Goal: Task Accomplishment & Management: Manage account settings

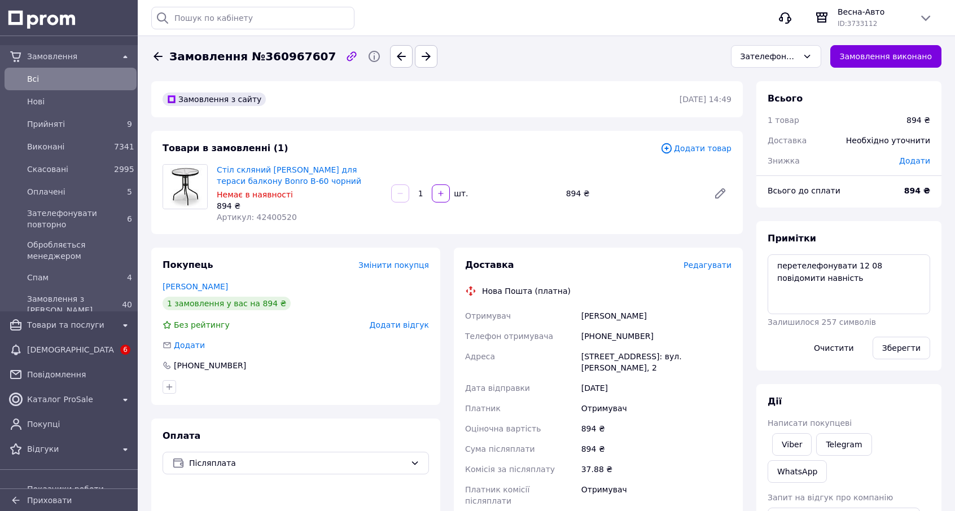
click at [263, 215] on span "Артикул: 42400520" at bounding box center [257, 217] width 80 height 9
copy span "42400520"
drag, startPoint x: 214, startPoint y: 172, endPoint x: 262, endPoint y: 169, distance: 48.1
click at [262, 169] on div "Стіл скляний садовий для тераси балкону Bonro B-60 чорний Немає в наявності 894…" at bounding box center [299, 193] width 174 height 63
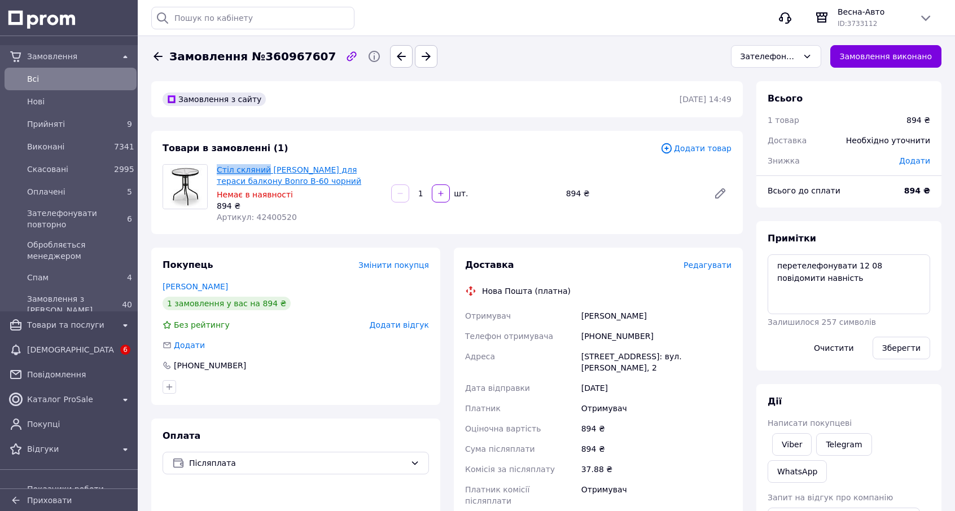
copy link "Стіл скляний"
drag, startPoint x: 609, startPoint y: 336, endPoint x: 676, endPoint y: 332, distance: 67.3
click at [676, 332] on div "+380988474600" at bounding box center [656, 336] width 155 height 20
click at [780, 60] on div "Зателефонувати повторно" at bounding box center [770, 56] width 58 height 12
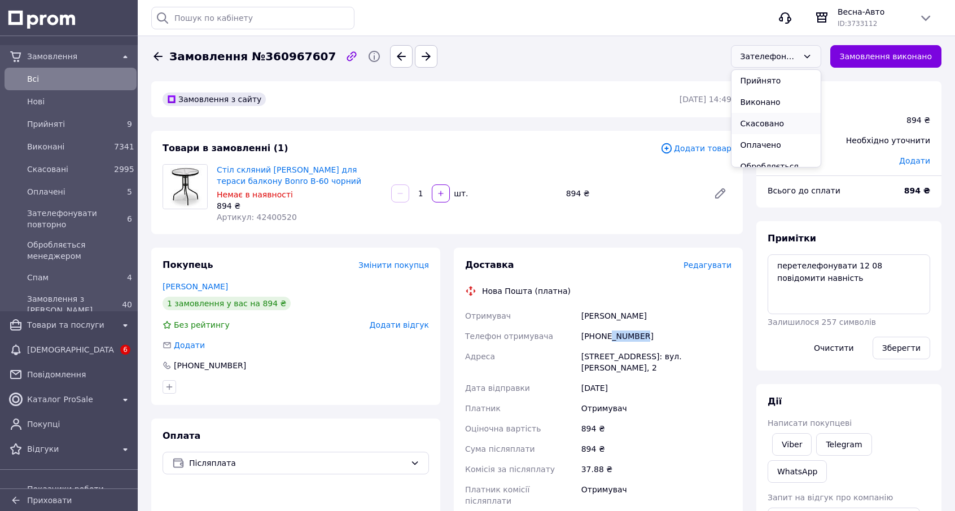
click at [772, 120] on li "Скасовано" at bounding box center [776, 123] width 89 height 21
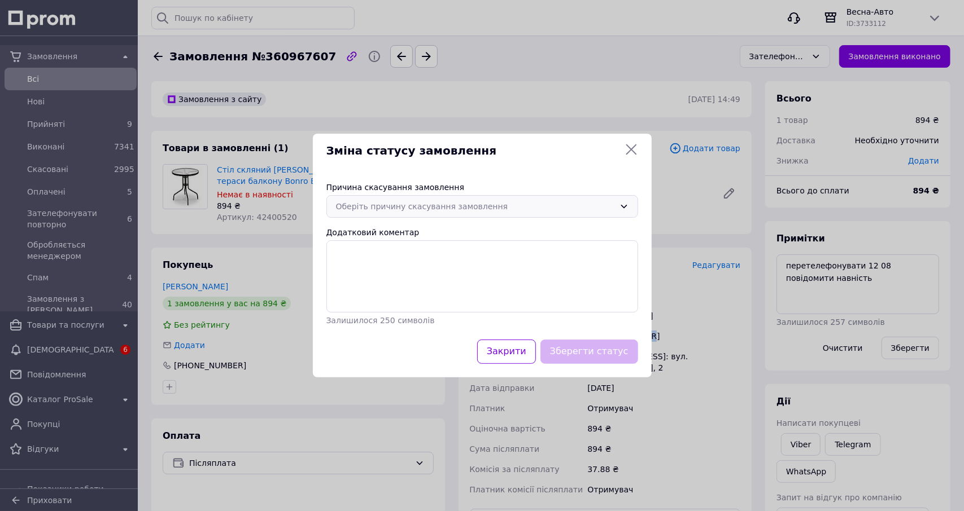
click at [361, 208] on div "Оберіть причину скасування замовлення" at bounding box center [475, 206] width 279 height 12
click at [376, 236] on li "Немає в наявності" at bounding box center [482, 230] width 310 height 21
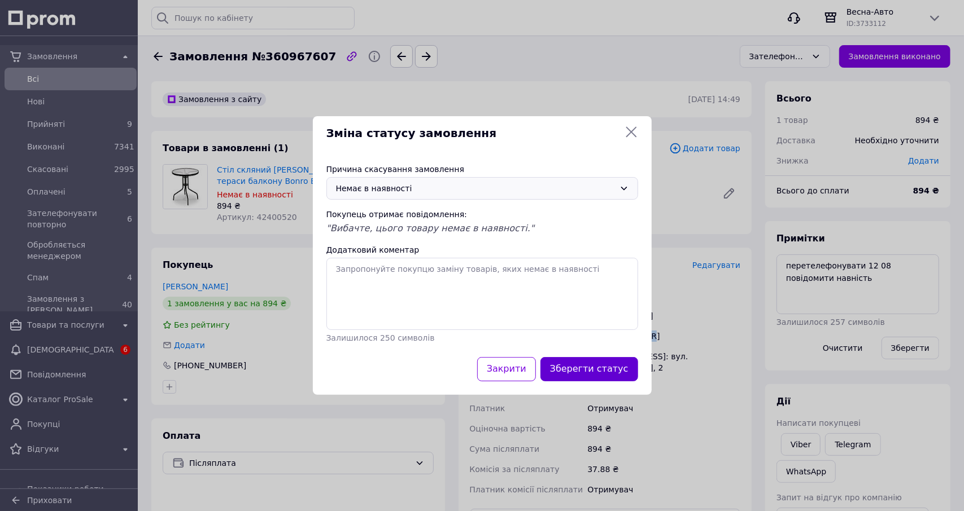
click at [599, 369] on button "Зберегти статус" at bounding box center [589, 369] width 98 height 24
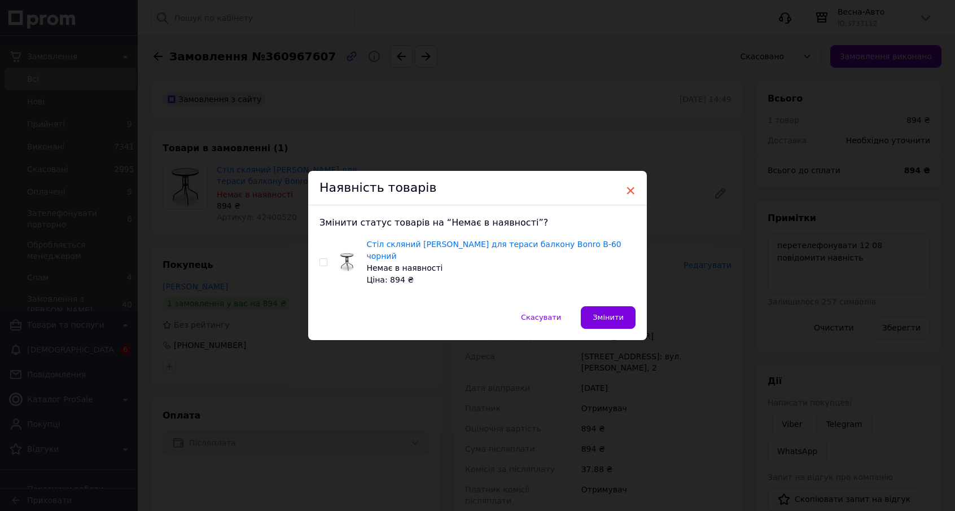
click at [631, 194] on span "×" at bounding box center [630, 190] width 10 height 19
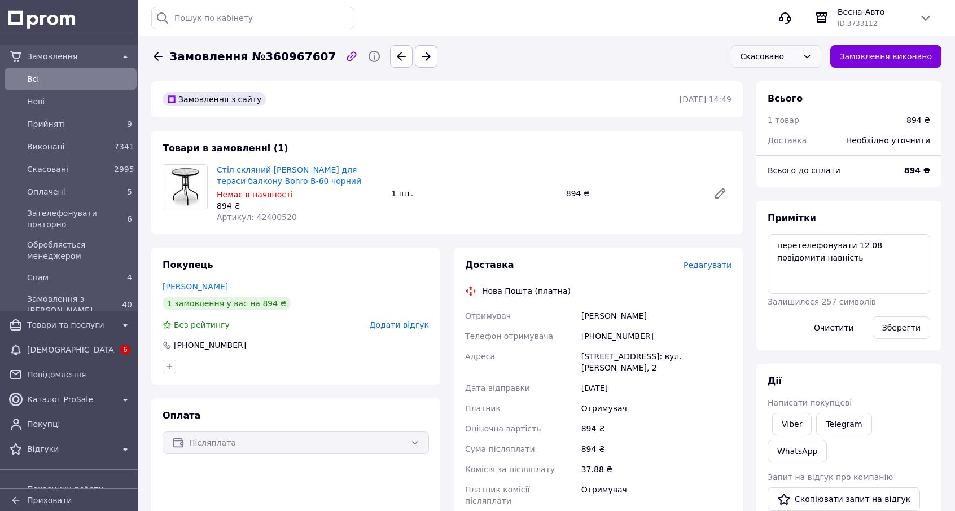
click at [275, 214] on span "Артикул: 42400520" at bounding box center [257, 217] width 80 height 9
copy span "42400520"
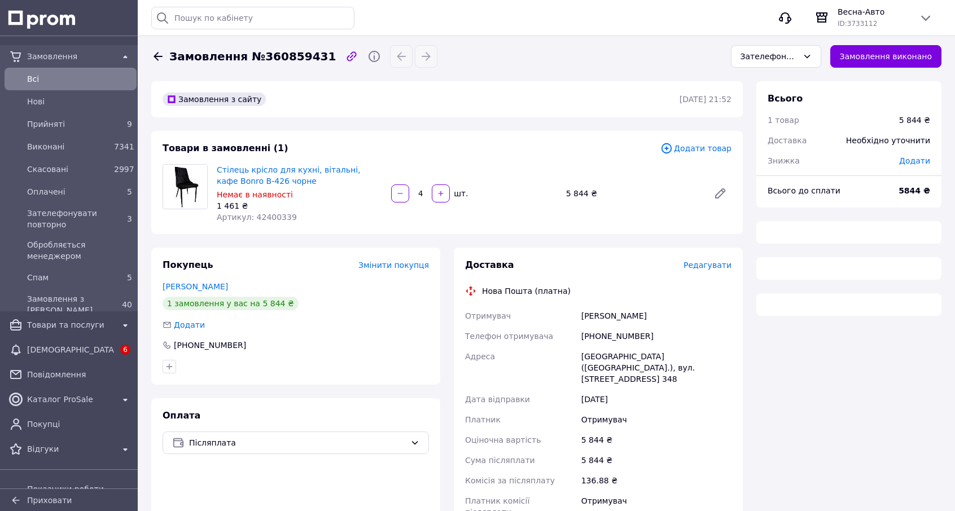
click at [257, 217] on span "Артикул: 42400339" at bounding box center [257, 217] width 80 height 9
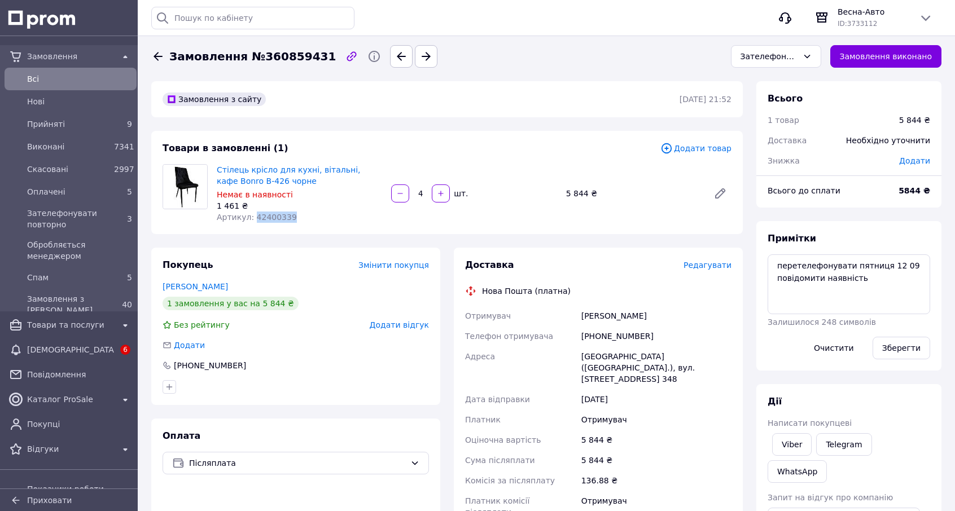
copy span "42400339"
click at [788, 55] on div "Зателефонувати повторно" at bounding box center [770, 56] width 58 height 12
click at [781, 120] on li "Скасовано" at bounding box center [776, 123] width 89 height 21
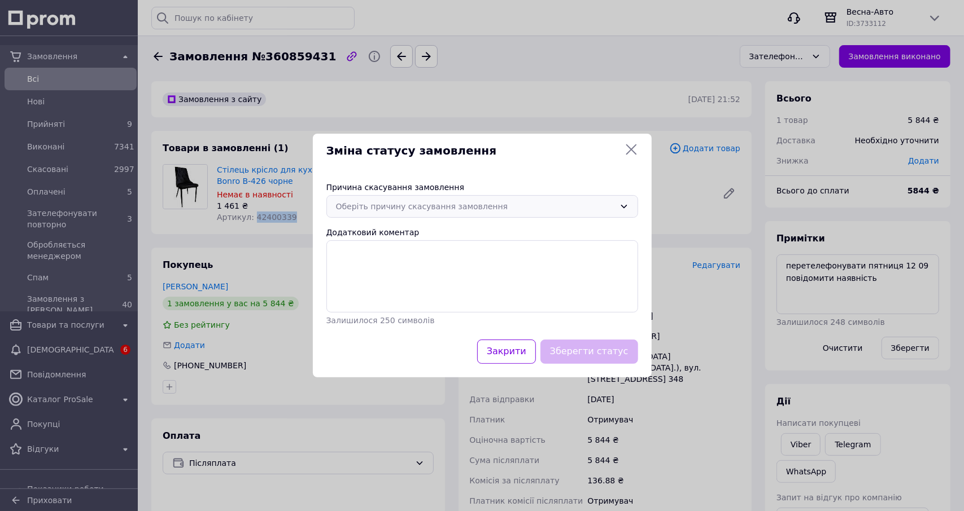
click at [362, 204] on div "Оберіть причину скасування замовлення" at bounding box center [475, 206] width 279 height 12
click at [377, 230] on li "Немає в наявності" at bounding box center [482, 230] width 310 height 21
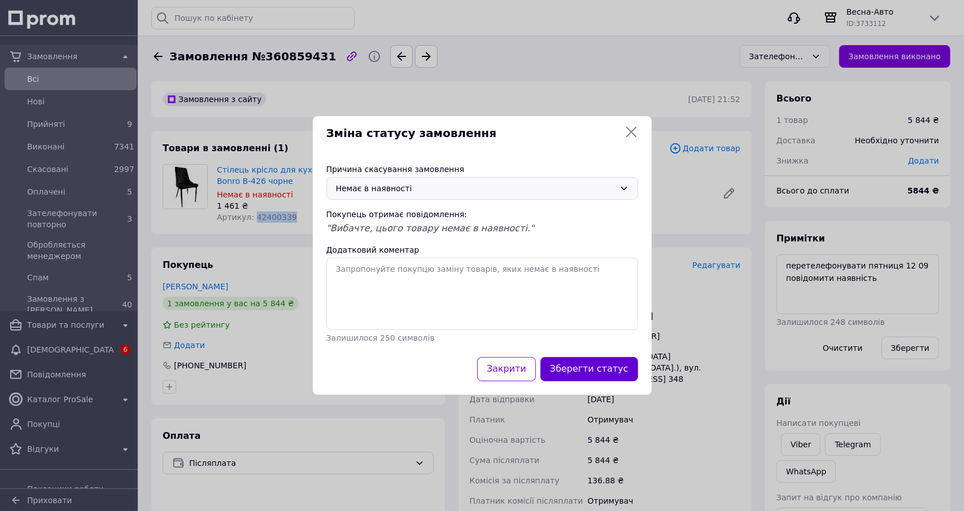
click at [575, 370] on button "Зберегти статус" at bounding box center [589, 369] width 98 height 24
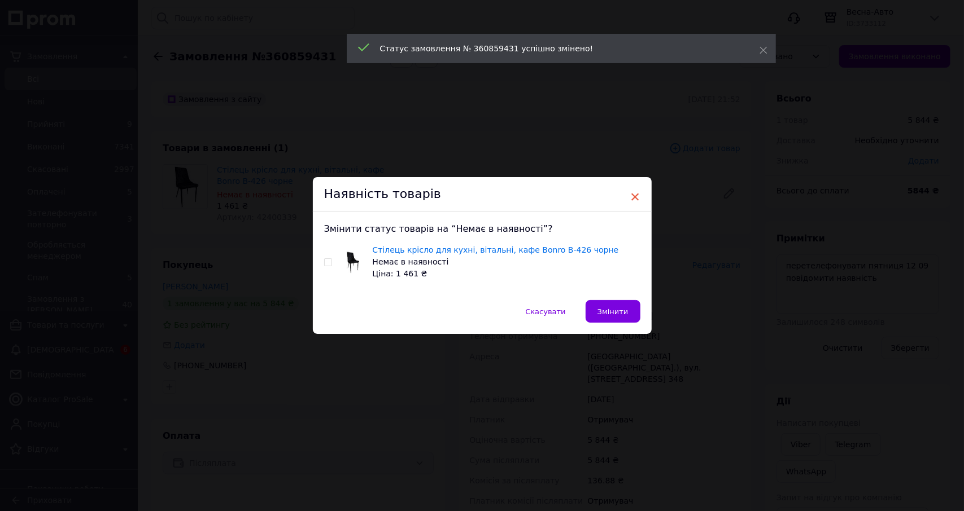
click at [635, 196] on span "×" at bounding box center [635, 196] width 10 height 19
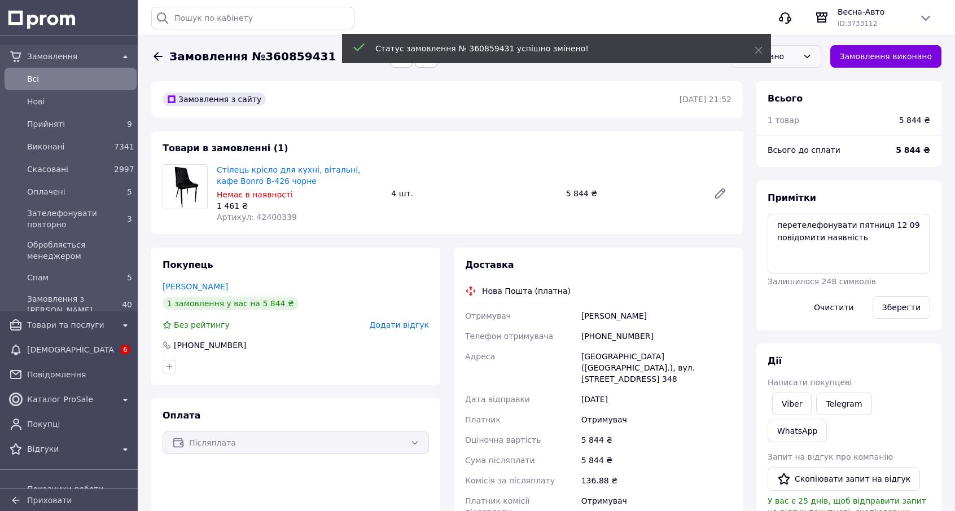
click at [266, 217] on span "Артикул: 42400339" at bounding box center [257, 217] width 80 height 9
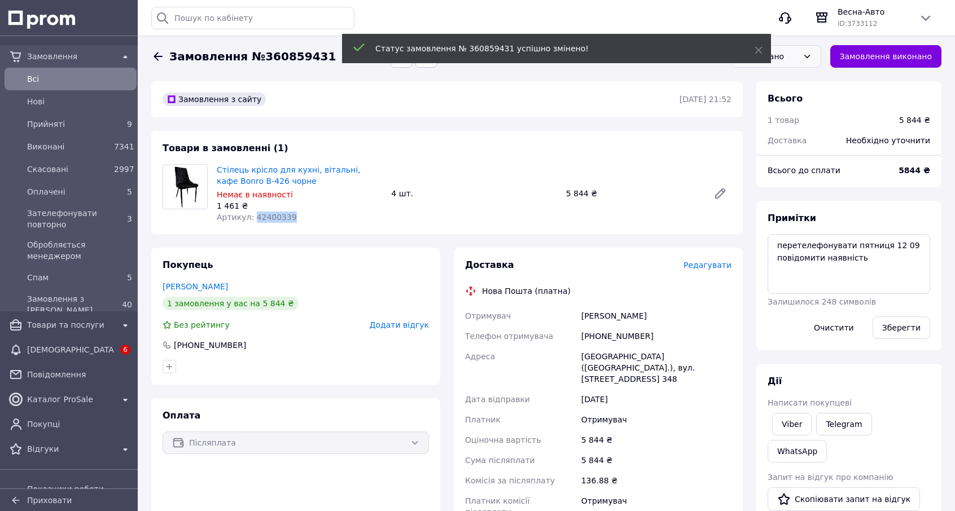
copy span "42400339"
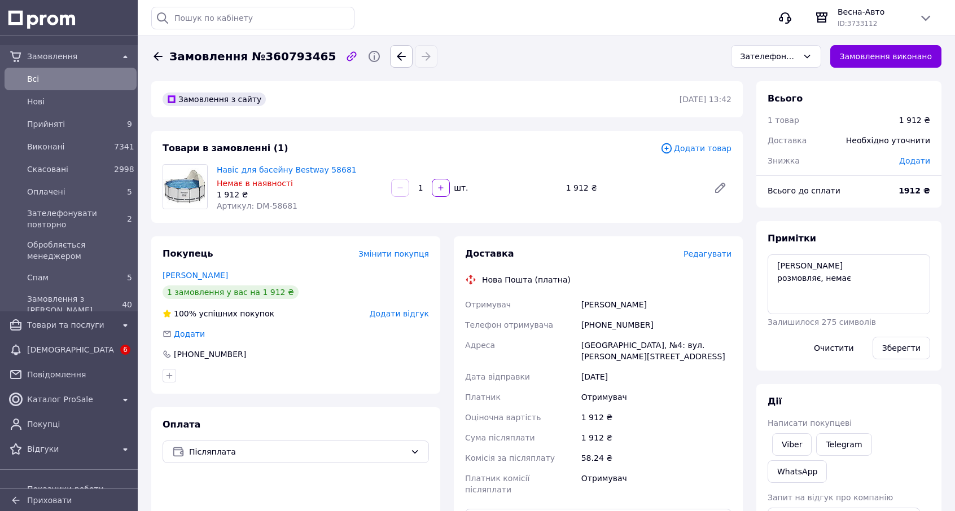
click at [614, 326] on div "+380951556180" at bounding box center [656, 325] width 155 height 20
copy div "+380951556180"
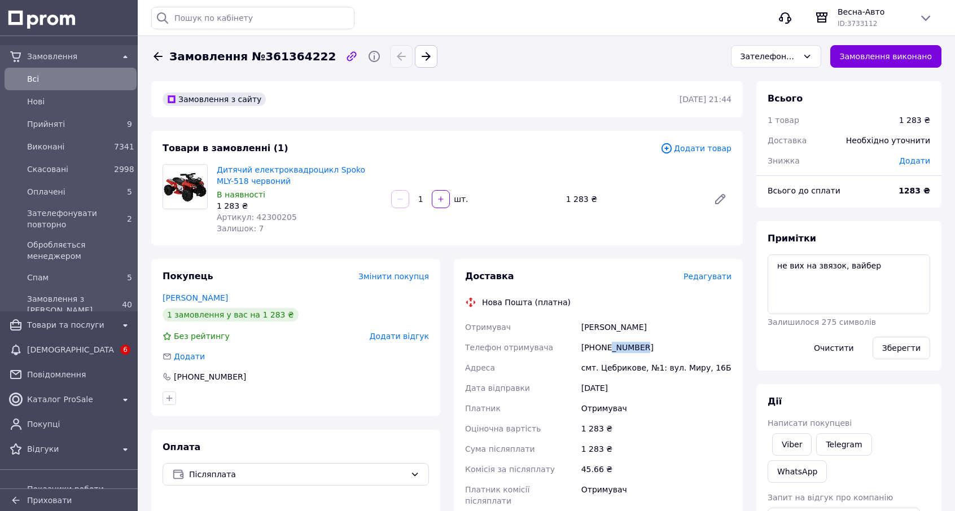
drag, startPoint x: 607, startPoint y: 347, endPoint x: 700, endPoint y: 346, distance: 92.6
click at [700, 346] on div "+380988328717" at bounding box center [656, 348] width 155 height 20
click at [798, 55] on div "Зателефонувати повторно" at bounding box center [770, 56] width 58 height 12
click at [775, 155] on li "Спам" at bounding box center [776, 156] width 89 height 21
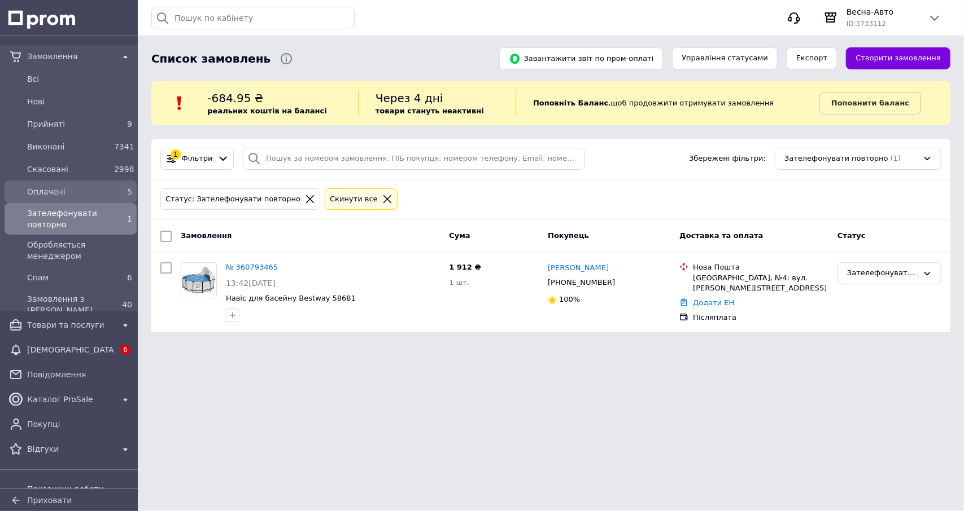
click at [97, 194] on span "Оплачені" at bounding box center [68, 191] width 82 height 11
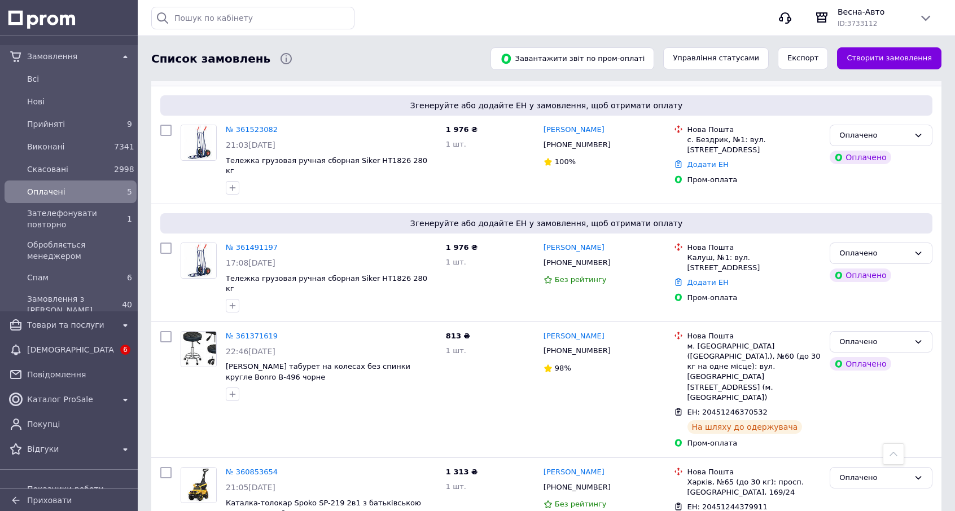
scroll to position [230, 0]
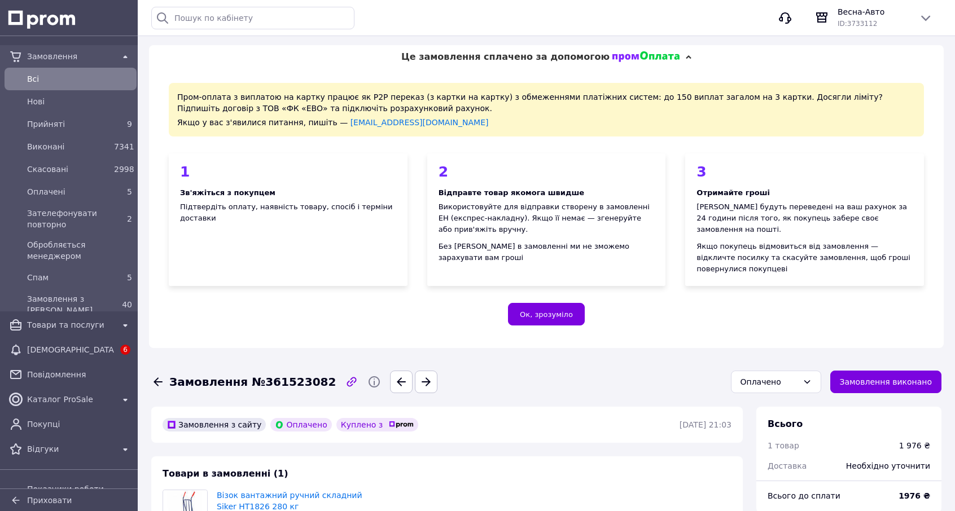
scroll to position [282, 0]
